Goal: Find specific page/section

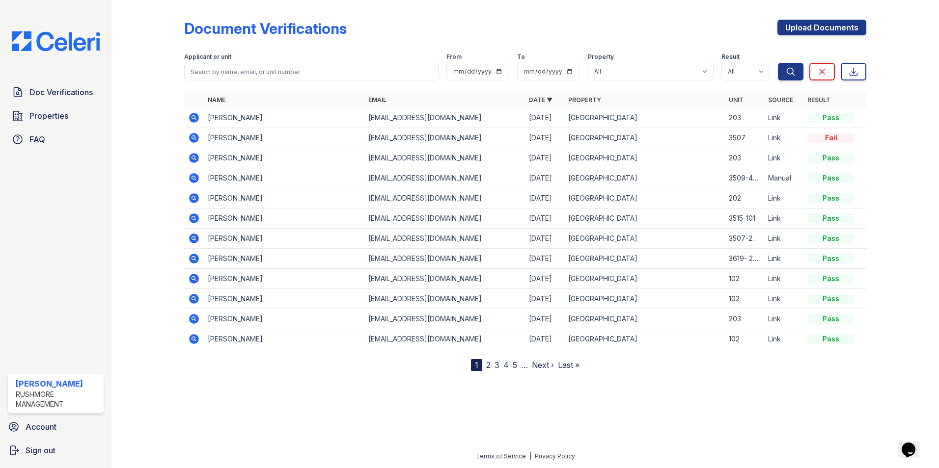
click at [191, 259] on icon at bounding box center [194, 259] width 10 height 10
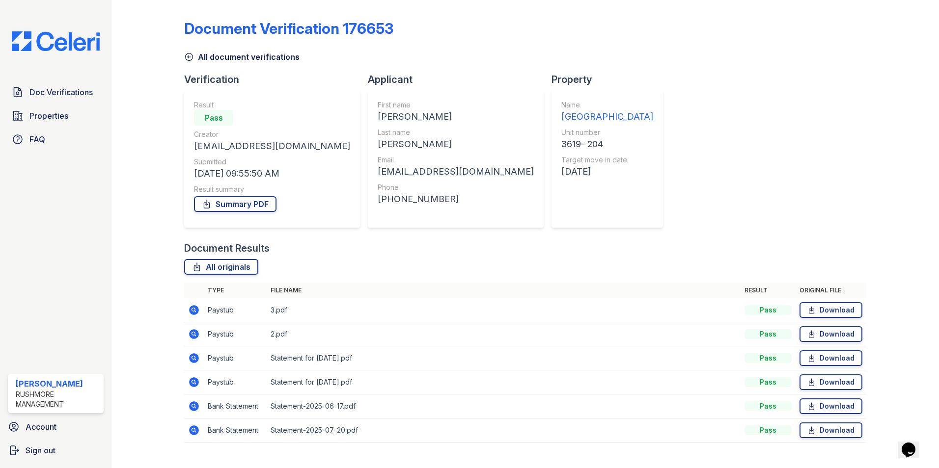
click at [190, 57] on icon at bounding box center [189, 57] width 7 height 7
